Goal: Task Accomplishment & Management: Use online tool/utility

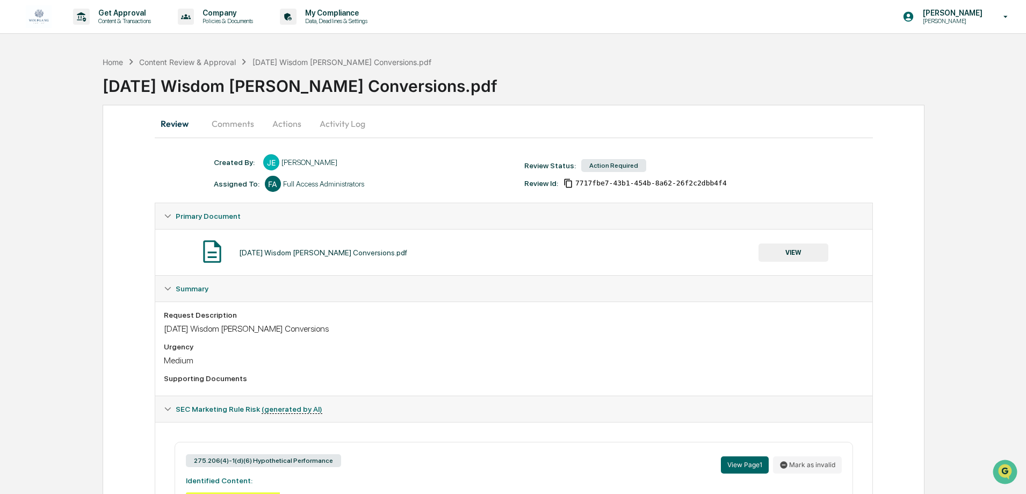
click at [214, 56] on div "Home Content Review & Approval Wednesday Wisdom Roth Conversions.pdf" at bounding box center [267, 62] width 329 height 12
click at [235, 66] on div "Content Review & Approval" at bounding box center [187, 61] width 97 height 9
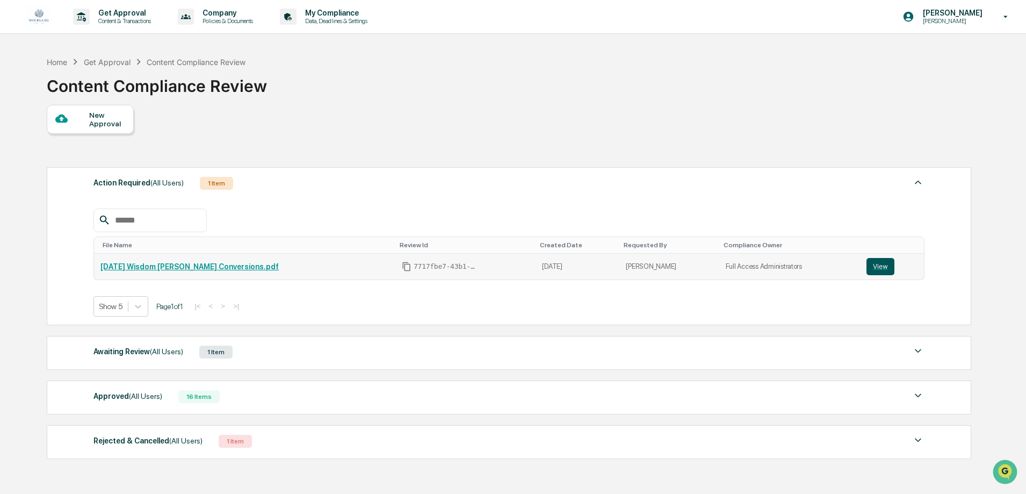
click at [879, 263] on button "View" at bounding box center [880, 266] width 28 height 17
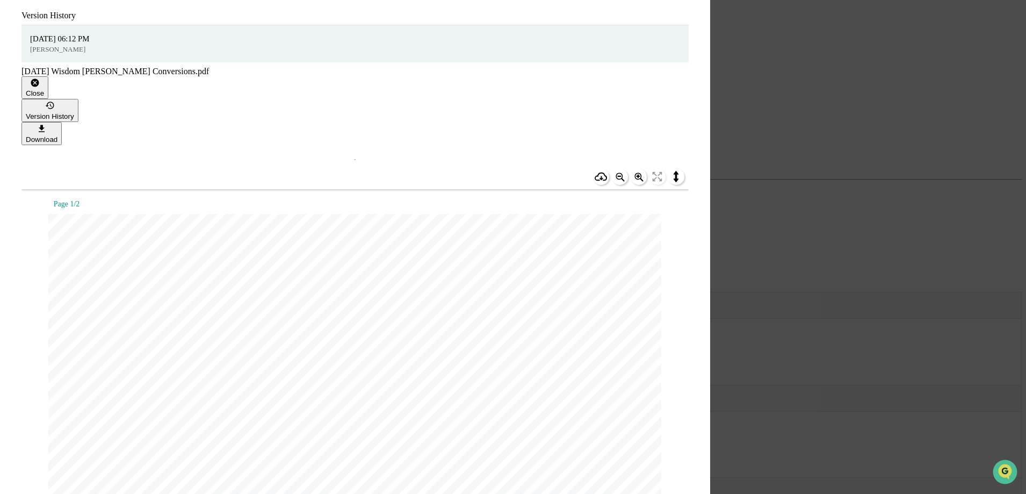
scroll to position [939, 0]
click at [273, 334] on div "Version History [DATE] 06:12 PM [PERSON_NAME] [DATE] Wisdom [PERSON_NAME] Conve…" at bounding box center [513, 247] width 1026 height 494
click at [236, 322] on div "Version History [DATE] 06:12 PM [PERSON_NAME] [DATE] Wisdom [PERSON_NAME] Conve…" at bounding box center [513, 247] width 1026 height 494
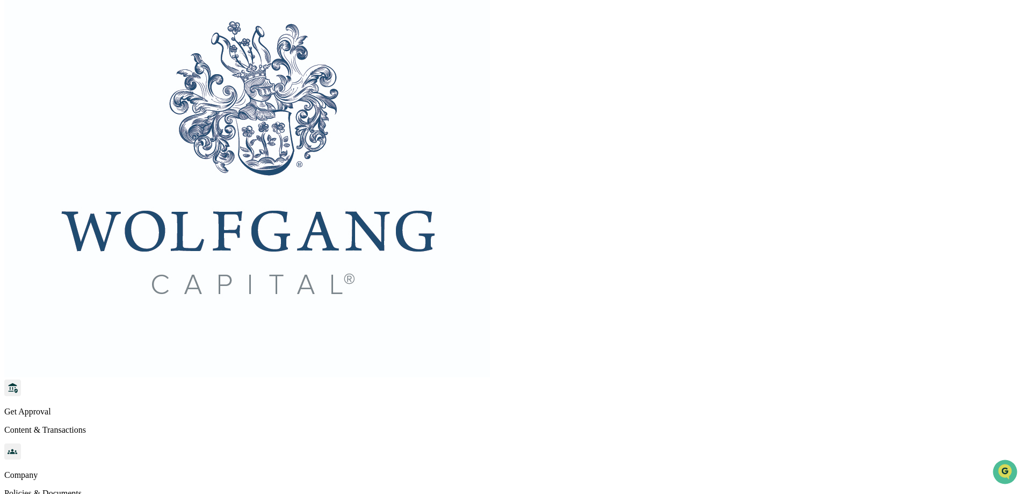
scroll to position [0, 0]
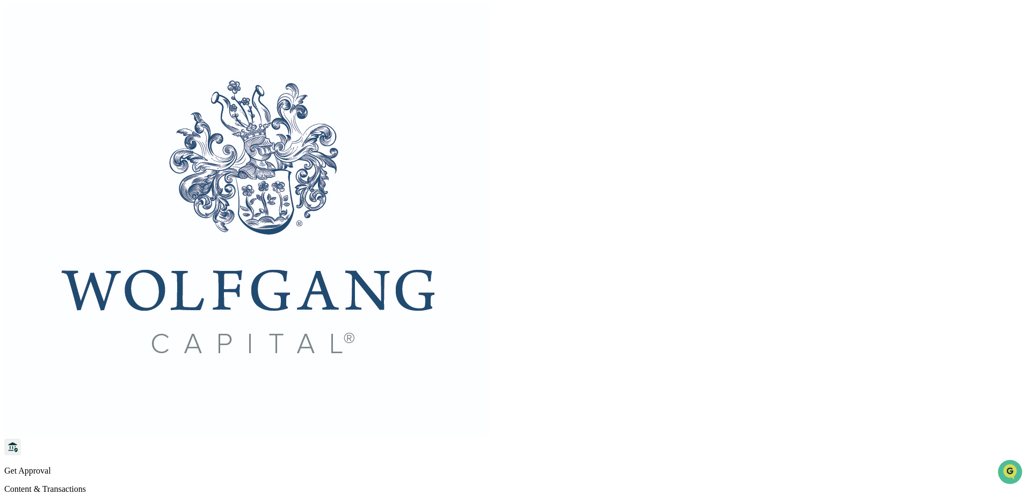
drag, startPoint x: 223, startPoint y: 285, endPoint x: 164, endPoint y: 272, distance: 61.1
copy em "This hypothetical examples is for illustrative purposes only and should not be …"
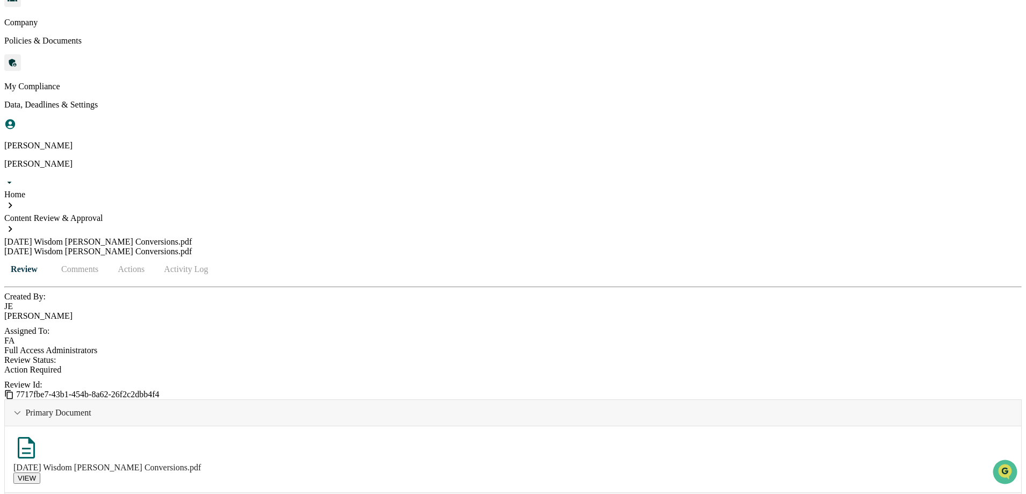
scroll to position [619, 0]
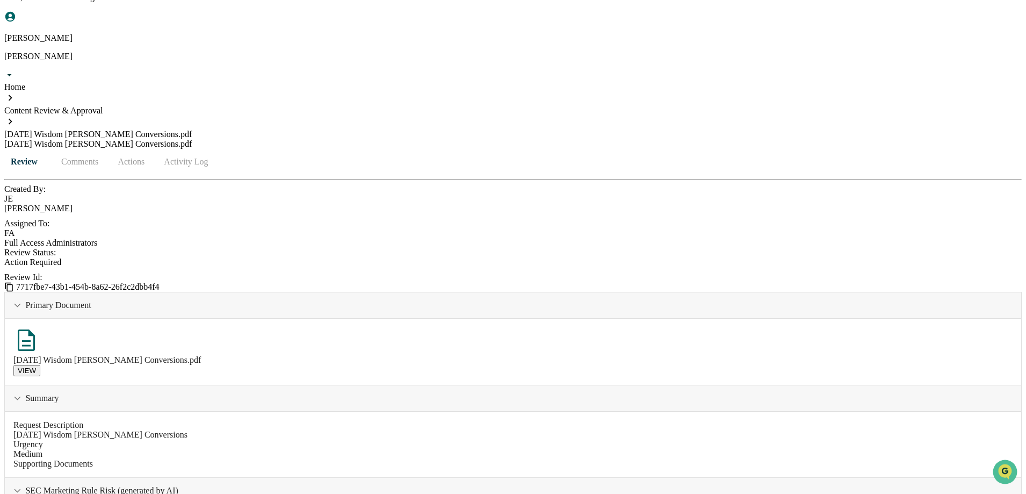
drag, startPoint x: 279, startPoint y: 263, endPoint x: 178, endPoint y: 210, distance: 114.4
copy div "Identified Content: Best practice: Complete conversions before RMD age Risk Ana…"
drag, startPoint x: 243, startPoint y: 266, endPoint x: 279, endPoint y: 261, distance: 36.5
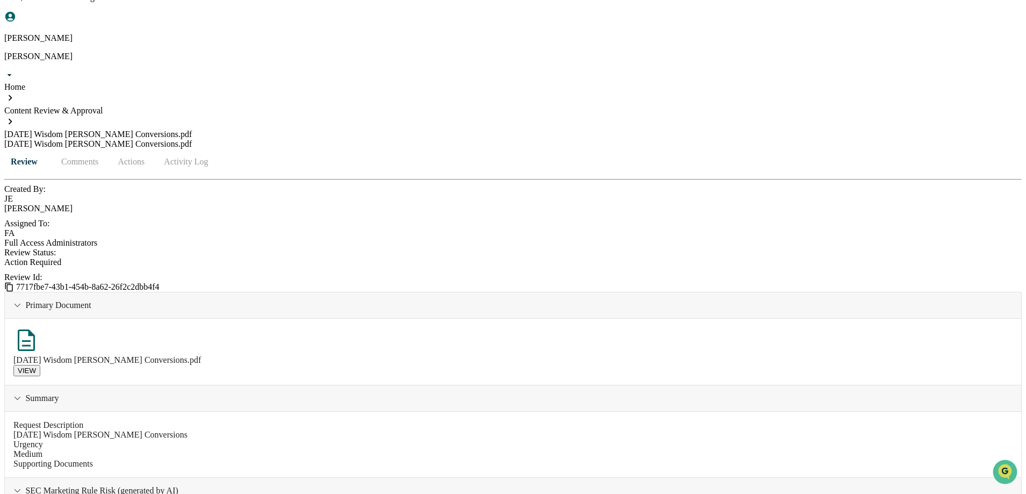
copy p "n unqualified superlative implying the advisers recommended approach is superio…"
drag, startPoint x: 224, startPoint y: 415, endPoint x: 173, endPoint y: 352, distance: 81.4
copy div "Identified Content: [PERSON_NAME] IRAs: Tax-free to beneficiaries (optimal stra…"
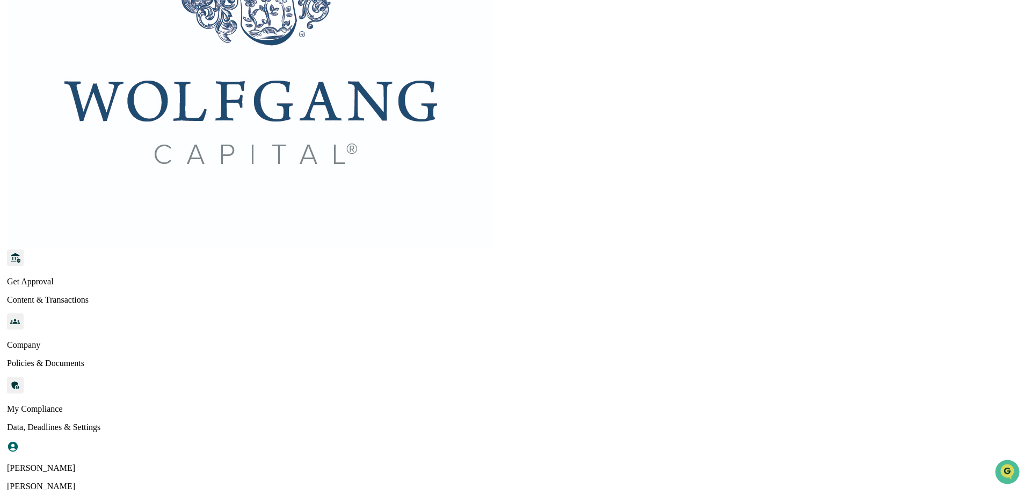
scroll to position [0, 0]
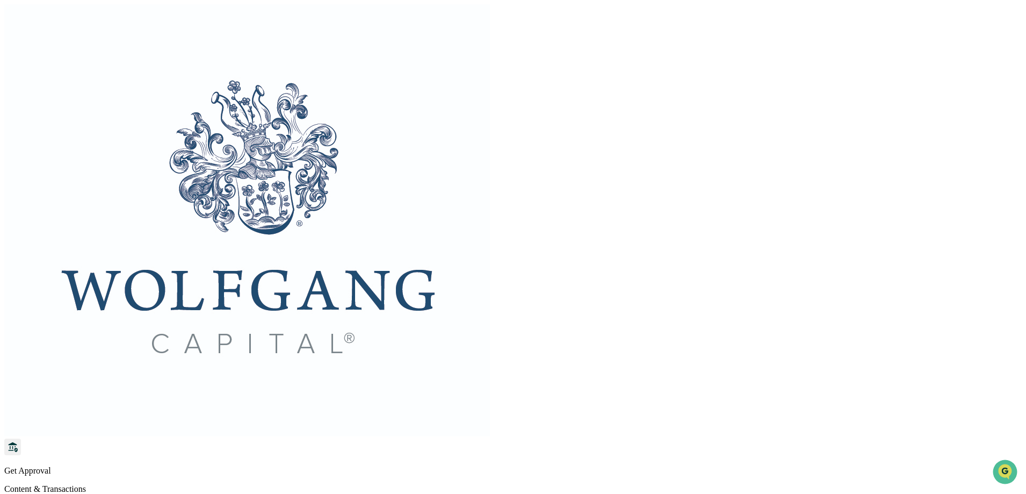
drag, startPoint x: 239, startPoint y: 125, endPoint x: 325, endPoint y: 125, distance: 85.9
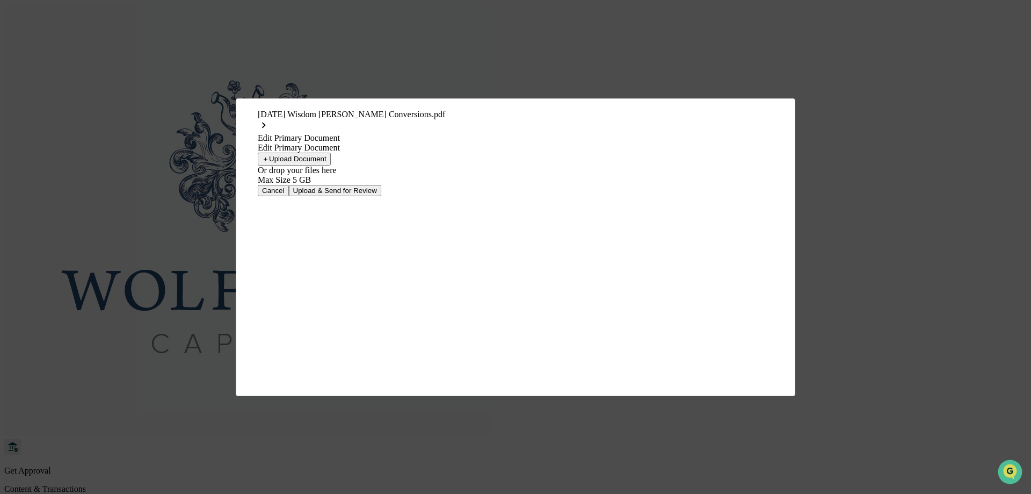
click at [331, 165] on button "＋ Upload Document" at bounding box center [294, 159] width 73 height 13
click at [381, 190] on button "Upload & Send for Review" at bounding box center [335, 184] width 92 height 11
